Goal: Find specific page/section: Find specific page/section

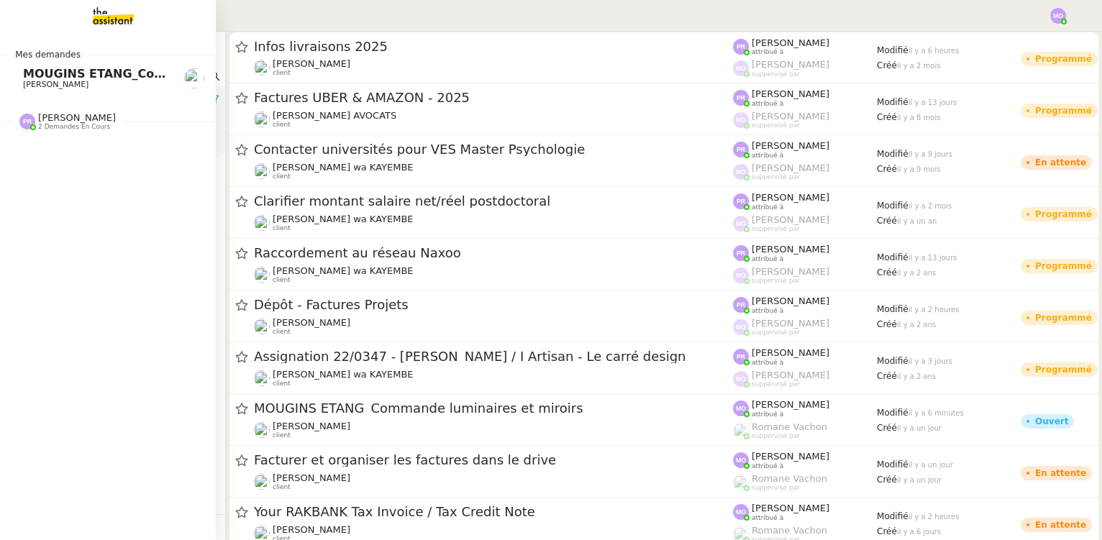
click at [101, 81] on span "[PERSON_NAME]" at bounding box center [95, 85] width 145 height 9
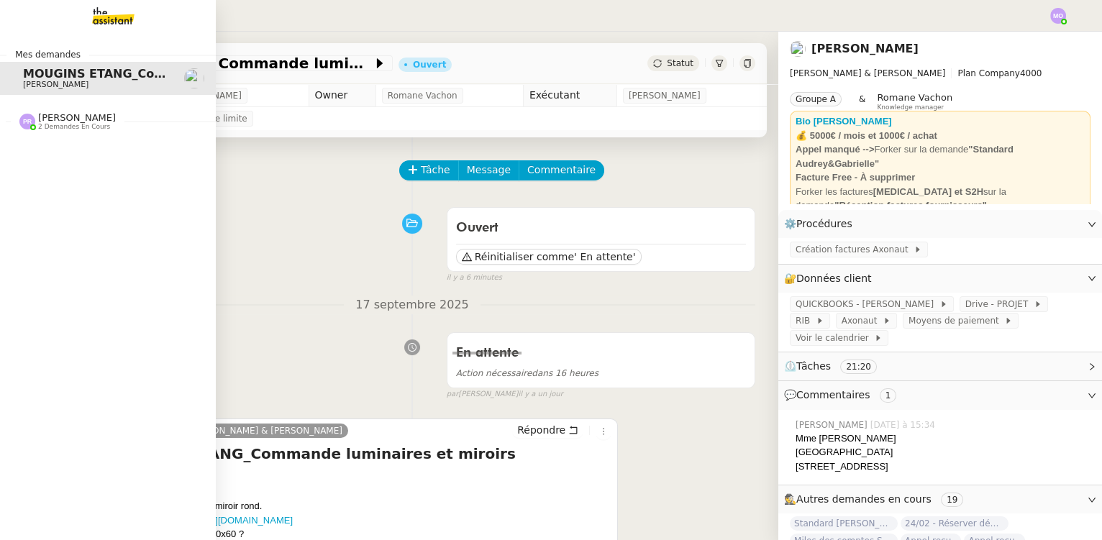
click at [63, 125] on span "2 demandes en cours" at bounding box center [74, 127] width 72 height 8
click at [107, 6] on img at bounding box center [101, 16] width 111 height 32
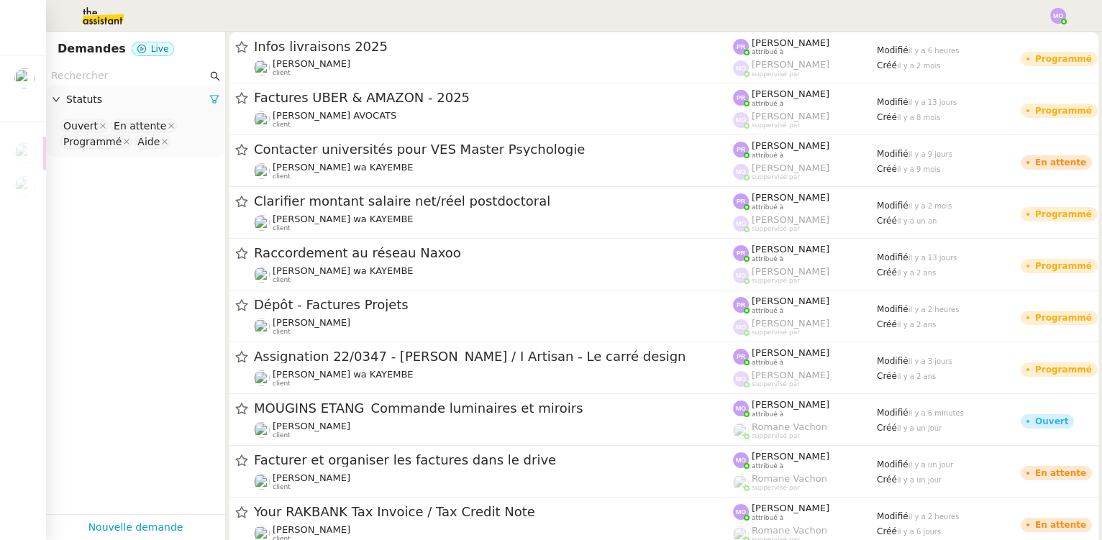
click at [133, 83] on input "text" at bounding box center [129, 76] width 156 height 17
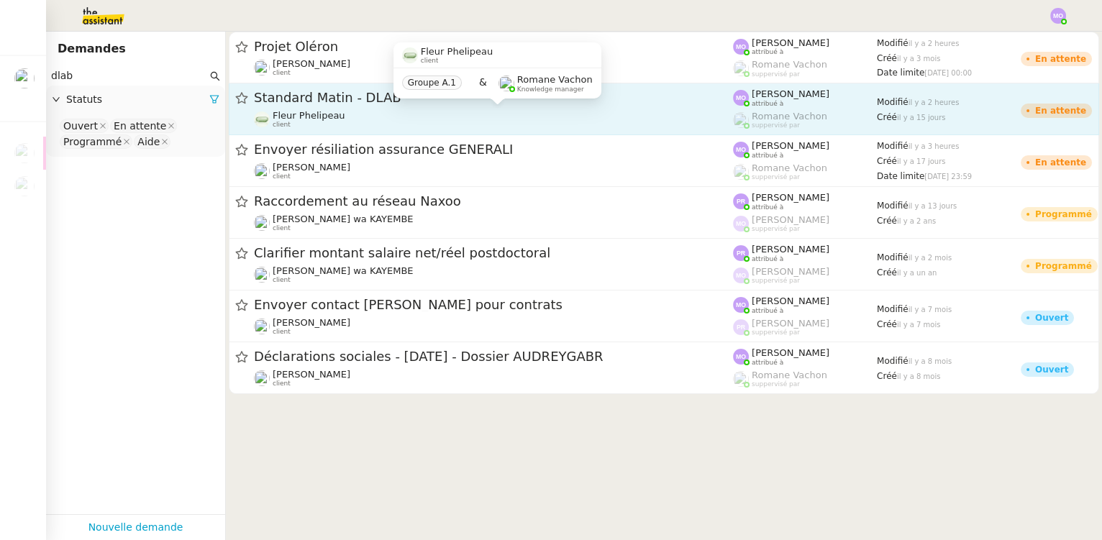
type input "dlab"
click at [345, 111] on div "Fleur Phelipeau client" at bounding box center [493, 119] width 479 height 19
